Goal: Information Seeking & Learning: Learn about a topic

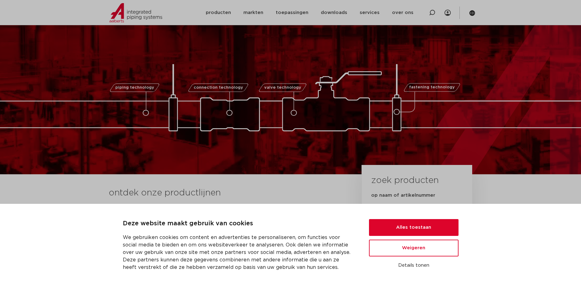
scroll to position [127, 0]
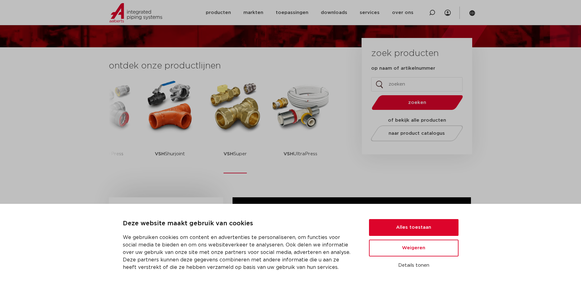
click at [238, 118] on img at bounding box center [235, 106] width 56 height 56
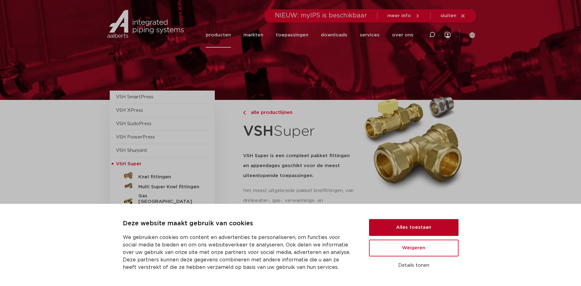
click at [408, 225] on button "Alles toestaan" at bounding box center [414, 227] width 90 height 17
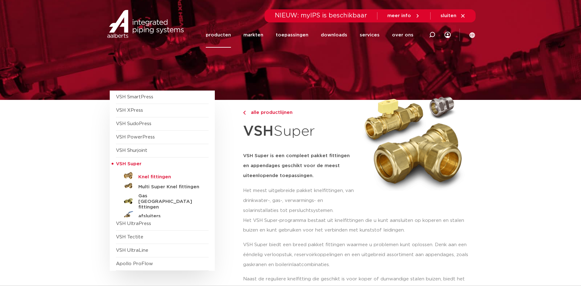
click at [156, 176] on h5 "Knel fittingen" at bounding box center [169, 177] width 62 height 6
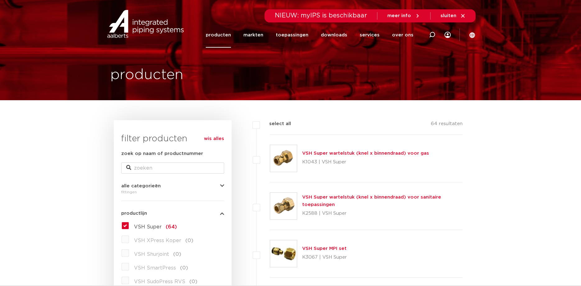
click at [336, 200] on div "VSH Super wartelstuk (knel x binnendraad) voor sanitaire toepassingen K2588 | V…" at bounding box center [382, 205] width 161 height 25
click at [336, 197] on link "VSH Super wartelstuk (knel x binnendraad) voor sanitaire toepassingen" at bounding box center [371, 201] width 139 height 12
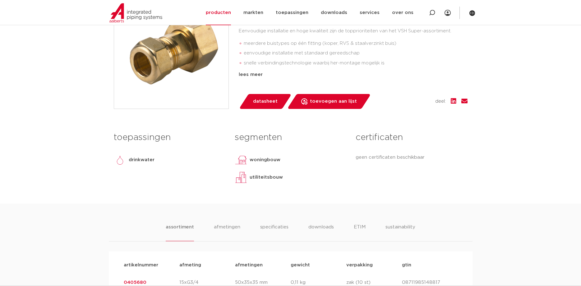
scroll to position [95, 0]
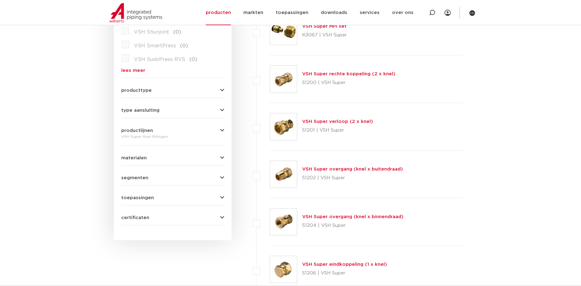
scroll to position [349, 0]
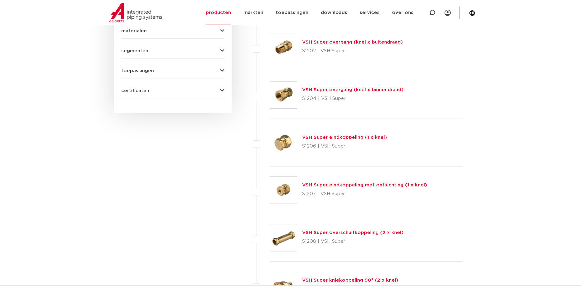
click at [321, 92] on link "VSH Super overgang (knel x binnendraad)" at bounding box center [352, 89] width 101 height 5
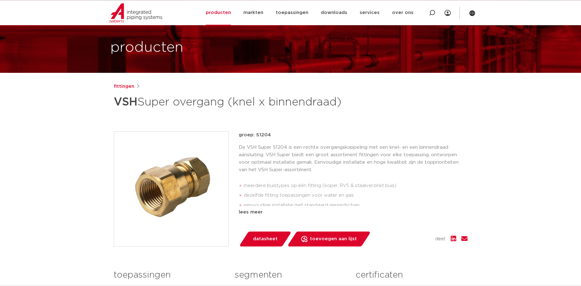
scroll to position [63, 0]
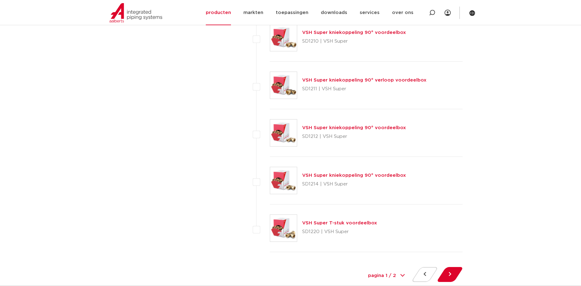
scroll to position [2774, 0]
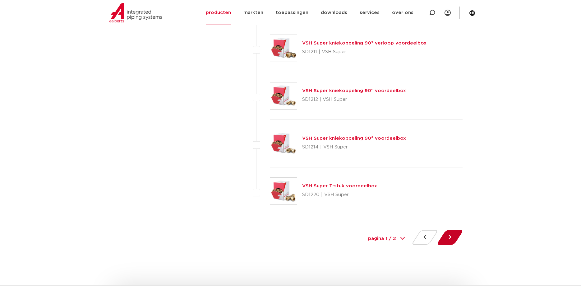
click at [448, 237] on button at bounding box center [450, 237] width 18 height 15
